Goal: Navigation & Orientation: Find specific page/section

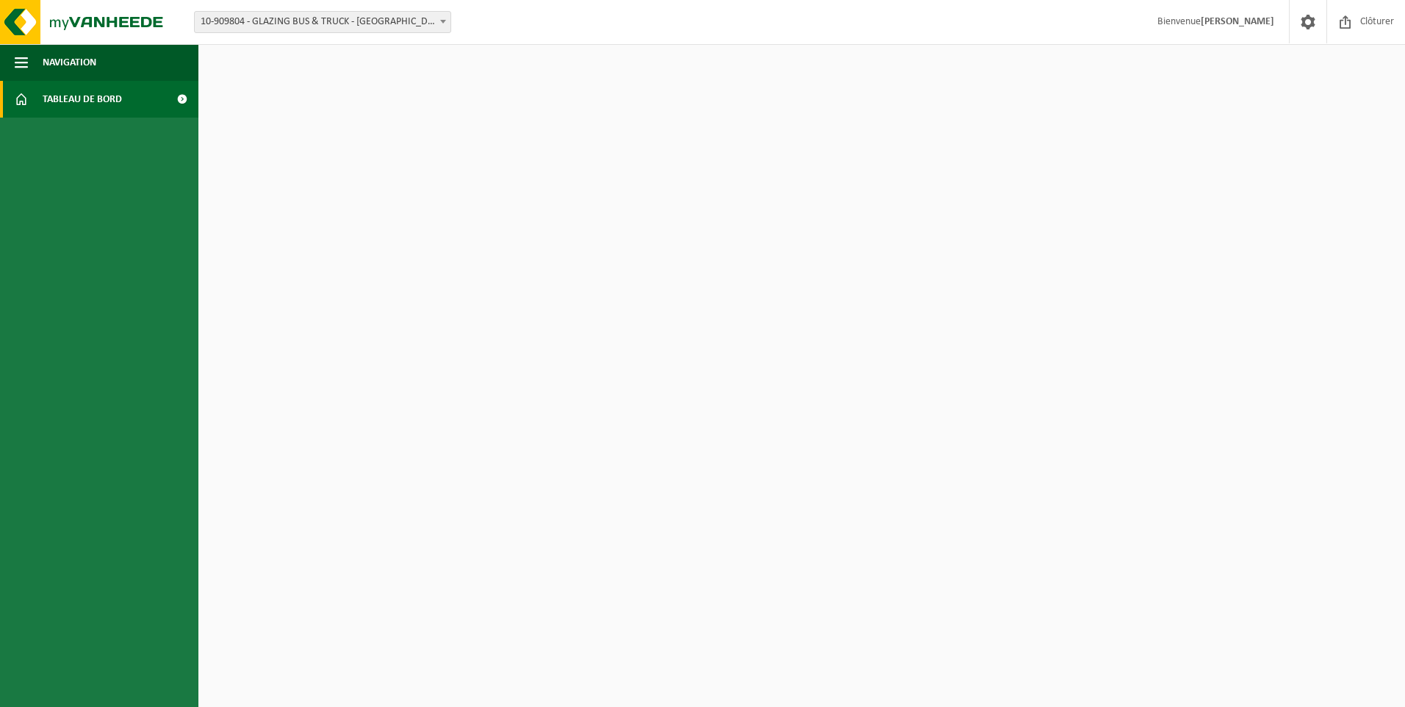
click at [85, 98] on span "Tableau de bord" at bounding box center [82, 99] width 79 height 37
click at [119, 69] on button "Navigation" at bounding box center [99, 62] width 198 height 37
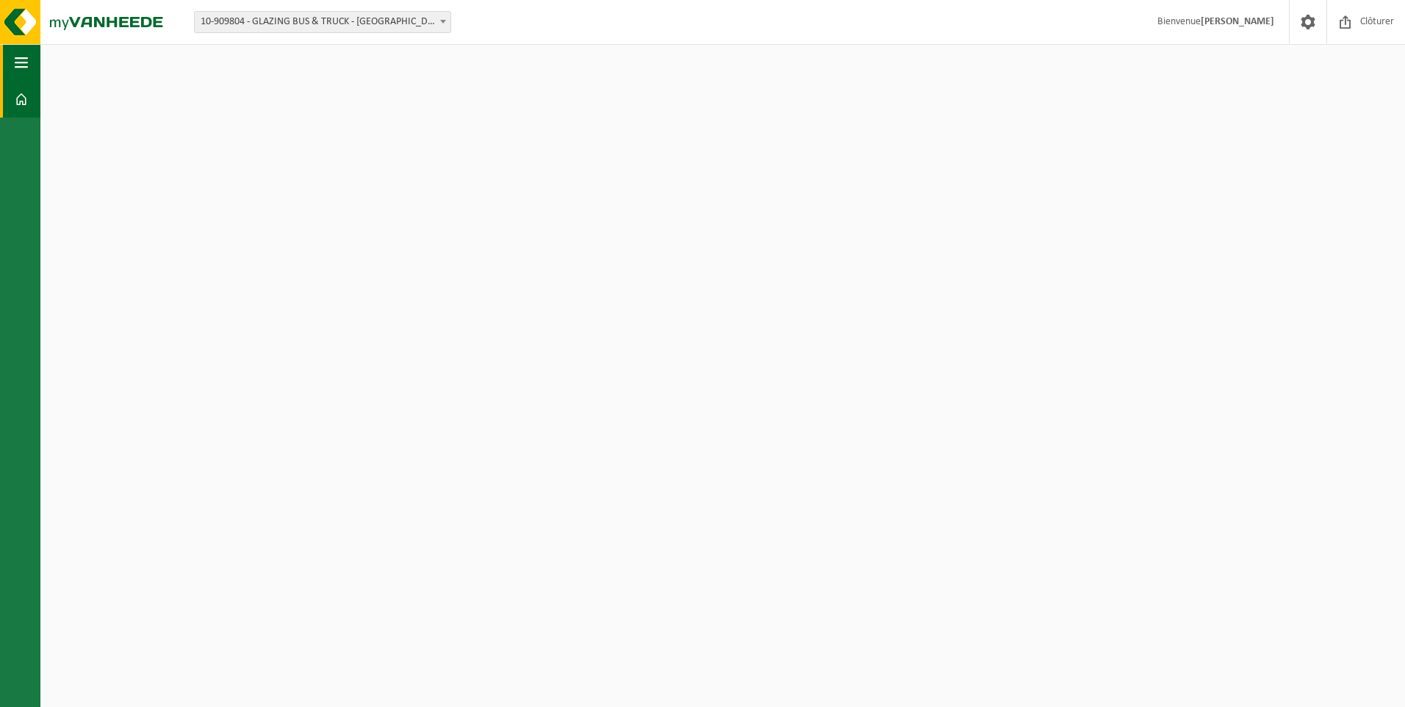
click at [7, 69] on button "Navigation" at bounding box center [20, 62] width 40 height 37
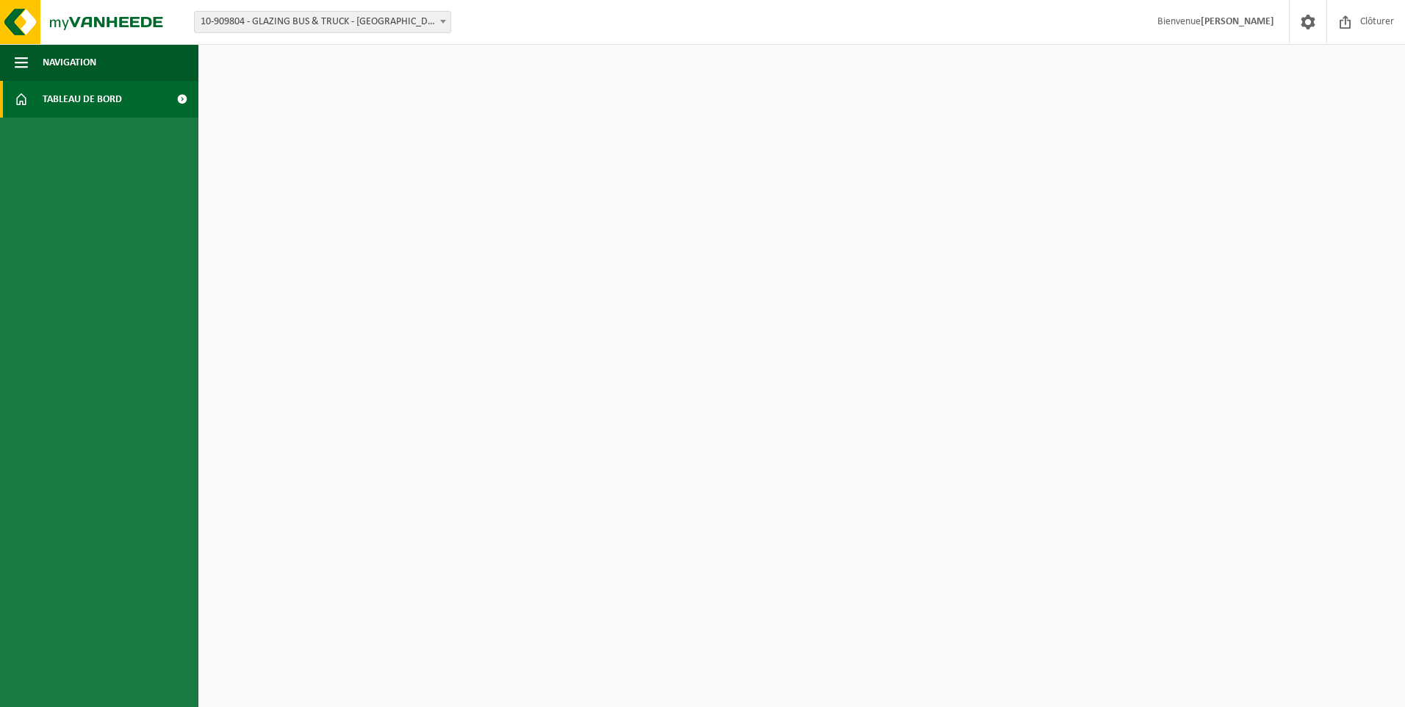
click at [185, 95] on span at bounding box center [181, 99] width 33 height 37
click at [356, 26] on span "10-909804 - GLAZING BUS & TRUCK - [GEOGRAPHIC_DATA] - [GEOGRAPHIC_DATA]" at bounding box center [323, 22] width 256 height 21
click at [1257, 26] on strong "[PERSON_NAME]" at bounding box center [1236, 21] width 73 height 11
